Goal: Transaction & Acquisition: Book appointment/travel/reservation

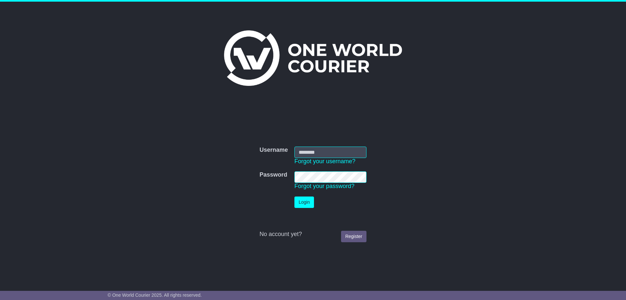
type input "**********"
click at [306, 196] on button "Login" at bounding box center [304, 201] width 20 height 11
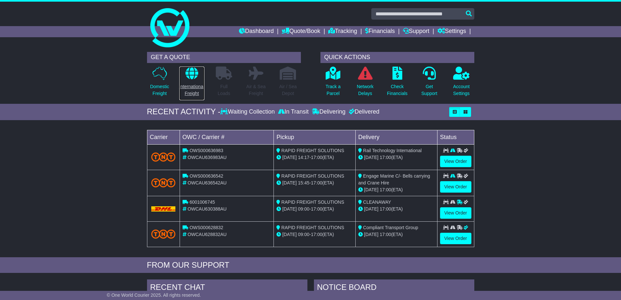
click at [195, 93] on p "International Freight" at bounding box center [191, 90] width 25 height 14
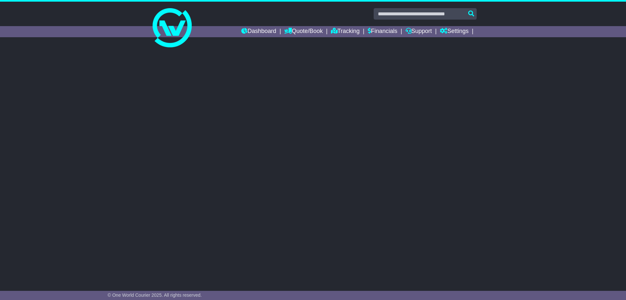
select select "**"
